Goal: Information Seeking & Learning: Learn about a topic

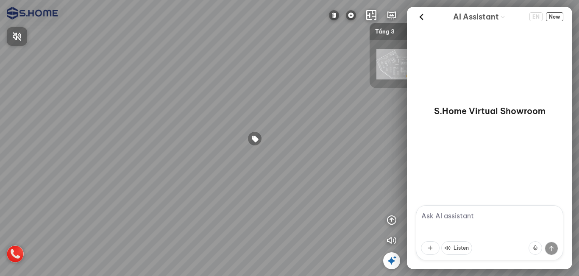
drag, startPoint x: 273, startPoint y: 180, endPoint x: 254, endPoint y: 138, distance: 45.7
click at [288, 149] on div at bounding box center [289, 138] width 579 height 276
click at [284, 184] on div "Bồn cầu thông minh DeMuhler ML368005PI 43.450.000" at bounding box center [289, 138] width 579 height 276
click at [254, 141] on div at bounding box center [255, 138] width 14 height 14
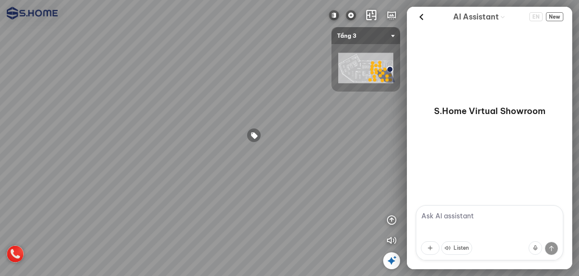
click at [254, 138] on div at bounding box center [254, 135] width 14 height 14
click at [259, 137] on div at bounding box center [256, 138] width 14 height 14
drag, startPoint x: 271, startPoint y: 185, endPoint x: 280, endPoint y: 195, distance: 13.2
click at [280, 195] on div "Bồn cầu thông minh DeMuhler ML368005PI 43.450.000" at bounding box center [289, 138] width 579 height 276
click at [265, 151] on div at bounding box center [265, 148] width 14 height 14
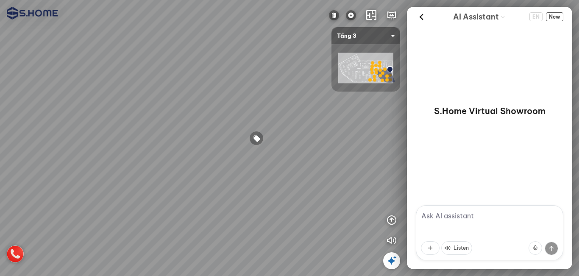
click at [255, 139] on div at bounding box center [256, 138] width 14 height 14
click at [258, 140] on div at bounding box center [256, 138] width 14 height 14
